Goal: Task Accomplishment & Management: Manage account settings

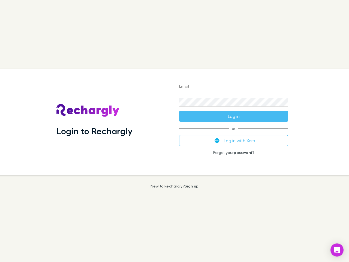
click at [174, 131] on div "Login to Rechargly" at bounding box center [113, 122] width 123 height 106
click at [233, 87] on input "Email" at bounding box center [233, 86] width 109 height 9
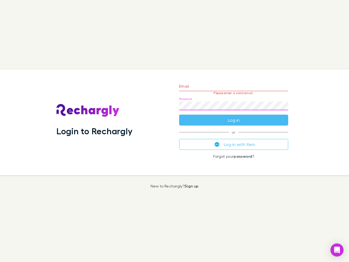
click at [233, 116] on form "Email Please enter a valid email. Password Log in" at bounding box center [233, 101] width 109 height 47
click at [233, 140] on div "Email Please enter a valid email. Password Log in or Log in with Xero Forgot yo…" at bounding box center [234, 122] width 118 height 106
click at [337, 250] on icon "Open Intercom Messenger" at bounding box center [337, 249] width 6 height 7
